Goal: Go to known website: Access a specific website the user already knows

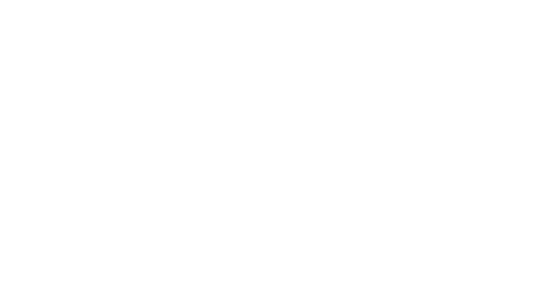
type input "[PERSON_NAME][EMAIL_ADDRESS][DOMAIN_NAME]"
click at [0, 0] on input "Sign In" at bounding box center [0, 0] width 0 height 0
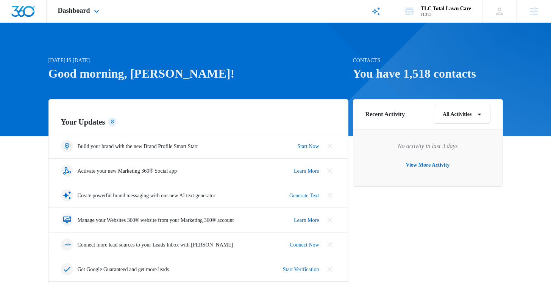
click at [106, 11] on div "Dashboard Apps Reputation Websites Forms CRM Email Social Shop Payments POS Con…" at bounding box center [80, 11] width 66 height 22
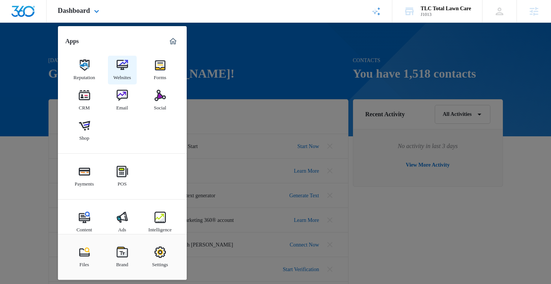
click at [122, 61] on img at bounding box center [122, 64] width 11 height 11
